Goal: Task Accomplishment & Management: Manage account settings

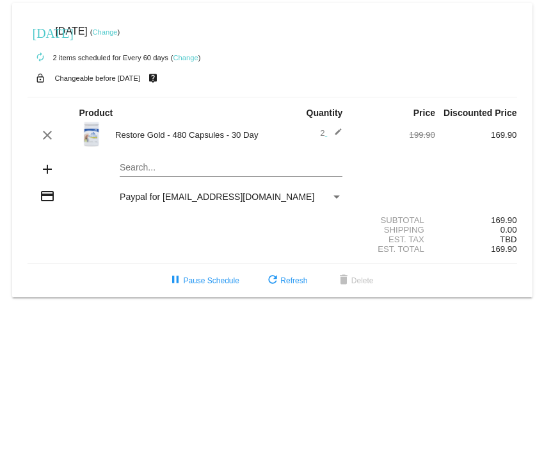
click at [191, 54] on link "Change" at bounding box center [185, 58] width 25 height 8
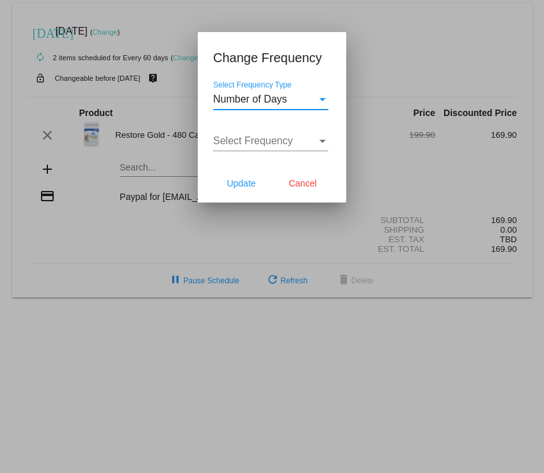
click at [325, 97] on div "Select Frequency Type" at bounding box center [323, 99] width 12 height 12
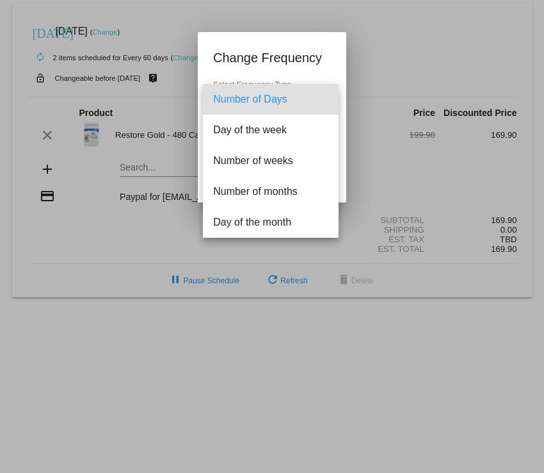
click at [404, 57] on div at bounding box center [272, 236] width 544 height 473
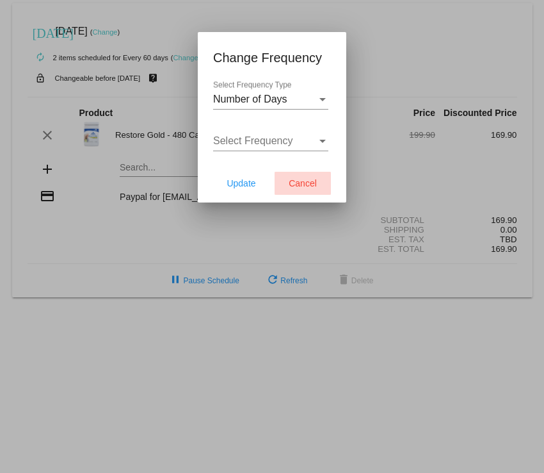
click at [307, 183] on span "Cancel" at bounding box center [303, 183] width 28 height 10
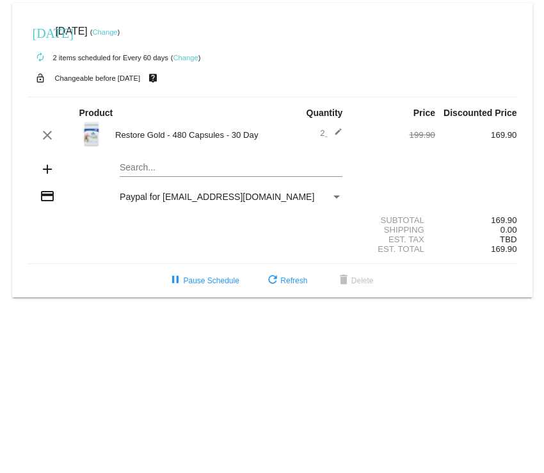
click at [36, 81] on mat-icon "lock_open" at bounding box center [40, 78] width 15 height 17
click at [117, 33] on link "Change" at bounding box center [104, 32] width 25 height 8
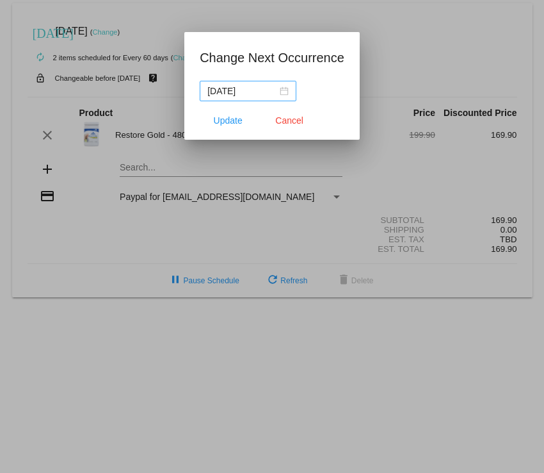
click at [285, 90] on div "[DATE]" at bounding box center [247, 91] width 81 height 14
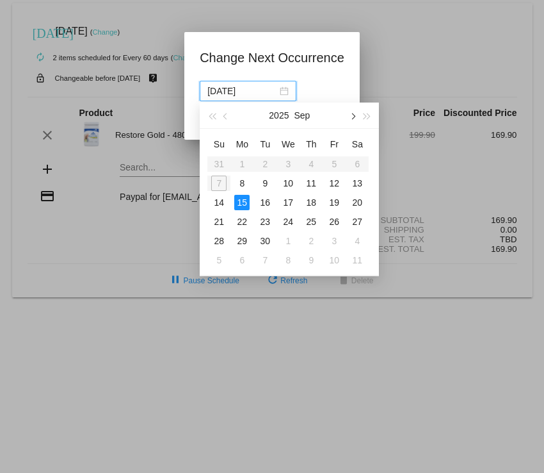
click at [357, 117] on button "button" at bounding box center [353, 115] width 14 height 26
click at [353, 117] on span "button" at bounding box center [353, 116] width 6 height 6
click at [240, 185] on div "3" at bounding box center [241, 182] width 15 height 15
type input "[DATE]"
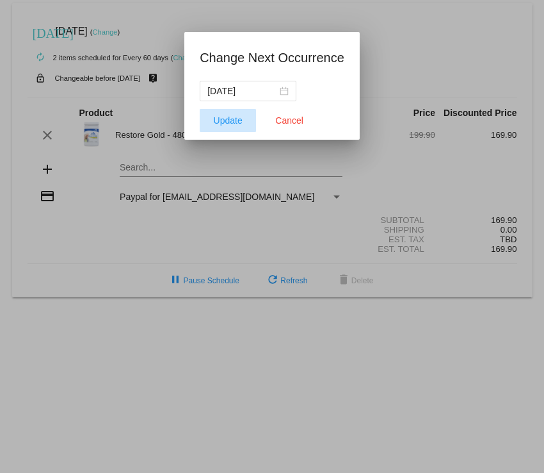
click at [234, 116] on span "Update" at bounding box center [228, 120] width 29 height 10
